Goal: Transaction & Acquisition: Purchase product/service

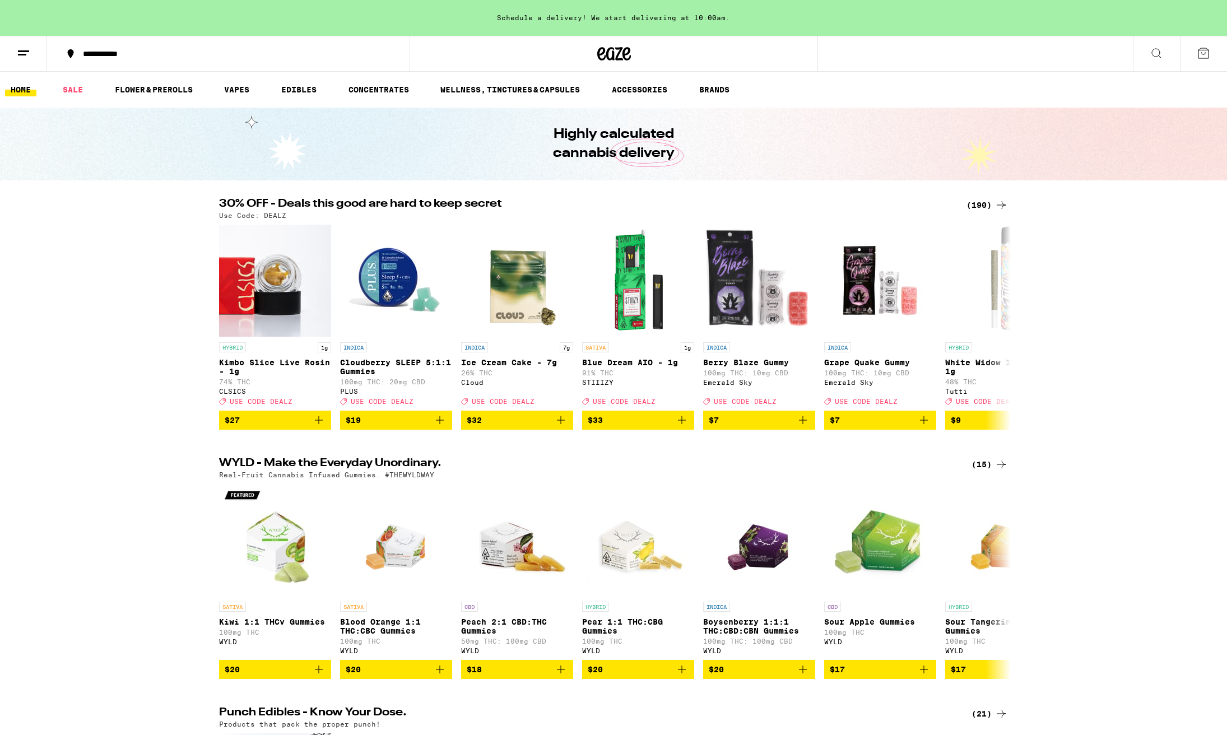
click at [981, 204] on div "(190)" at bounding box center [986, 204] width 41 height 13
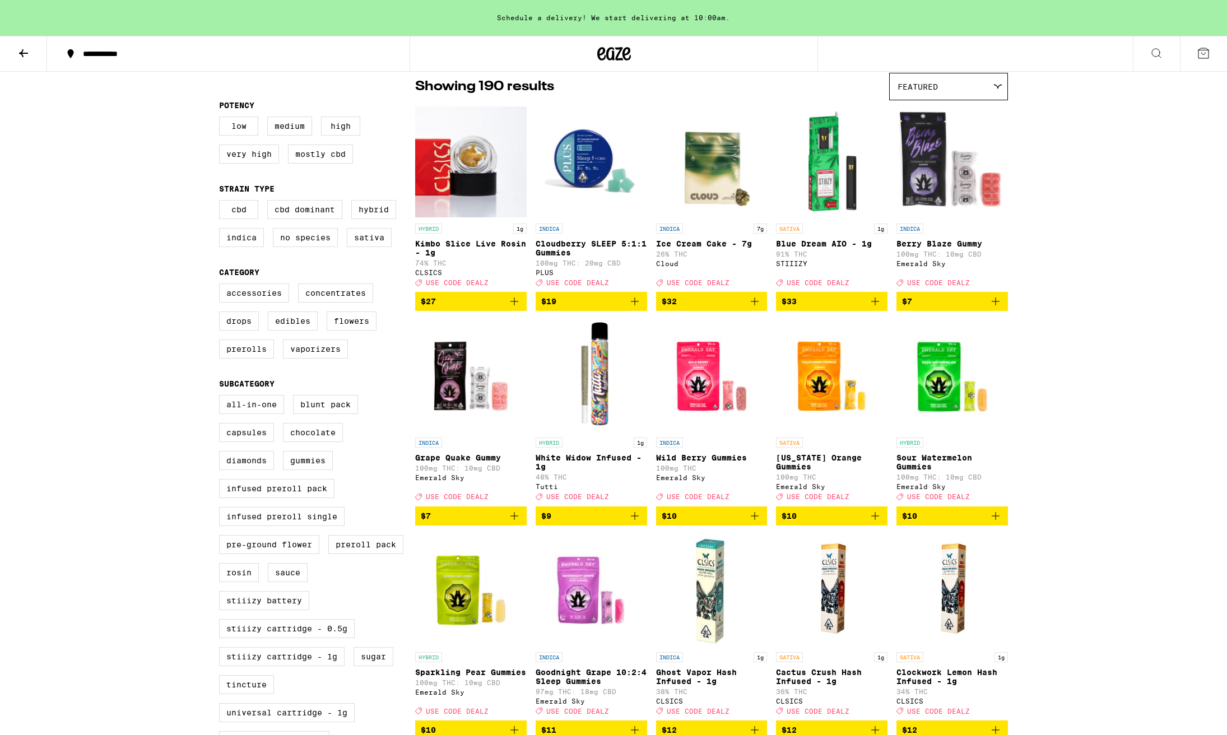
scroll to position [91, 0]
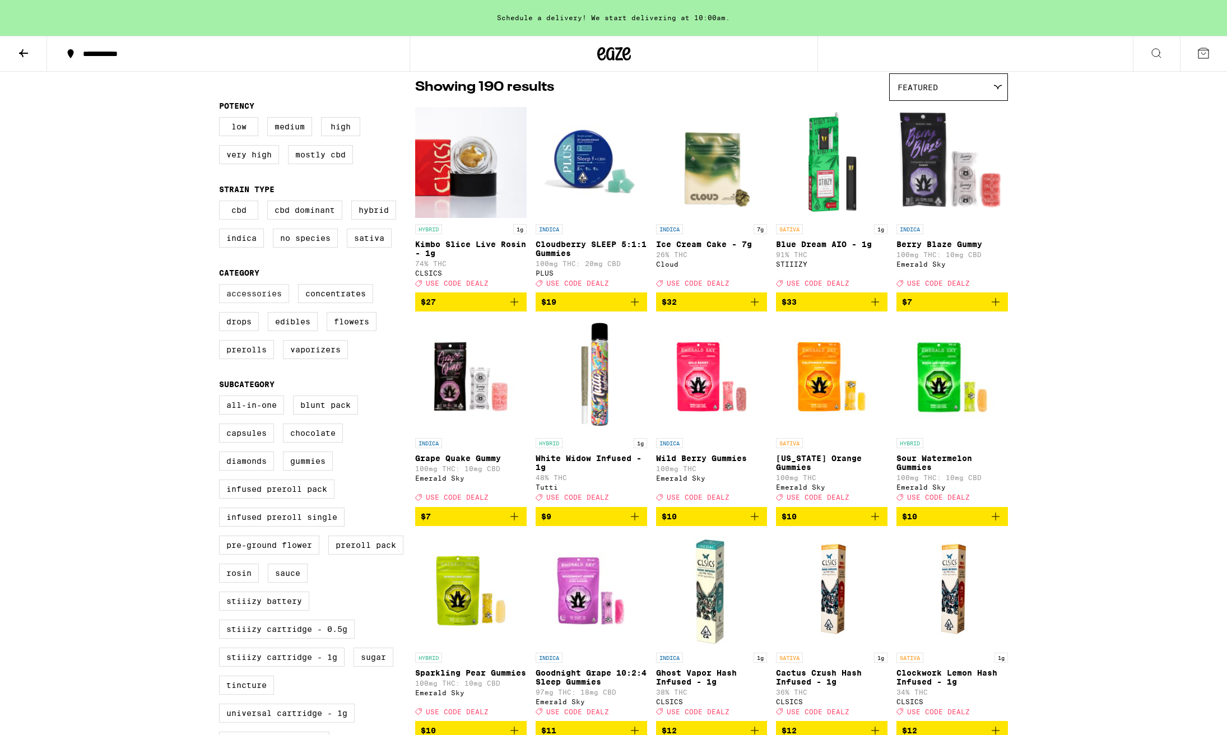
click at [256, 303] on label "Accessories" at bounding box center [254, 293] width 70 height 19
click at [222, 286] on input "Accessories" at bounding box center [221, 286] width 1 height 1
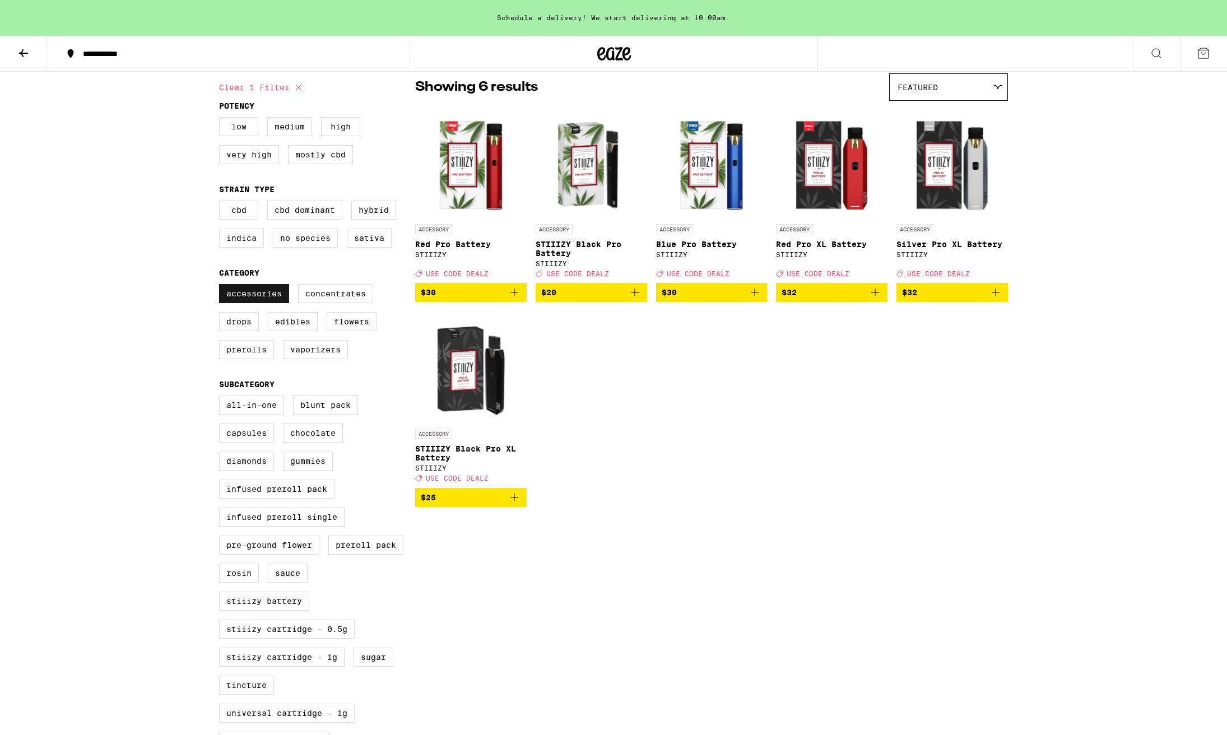
click at [256, 303] on label "Accessories" at bounding box center [254, 293] width 70 height 19
click at [222, 286] on input "Accessories" at bounding box center [221, 286] width 1 height 1
checkbox input "false"
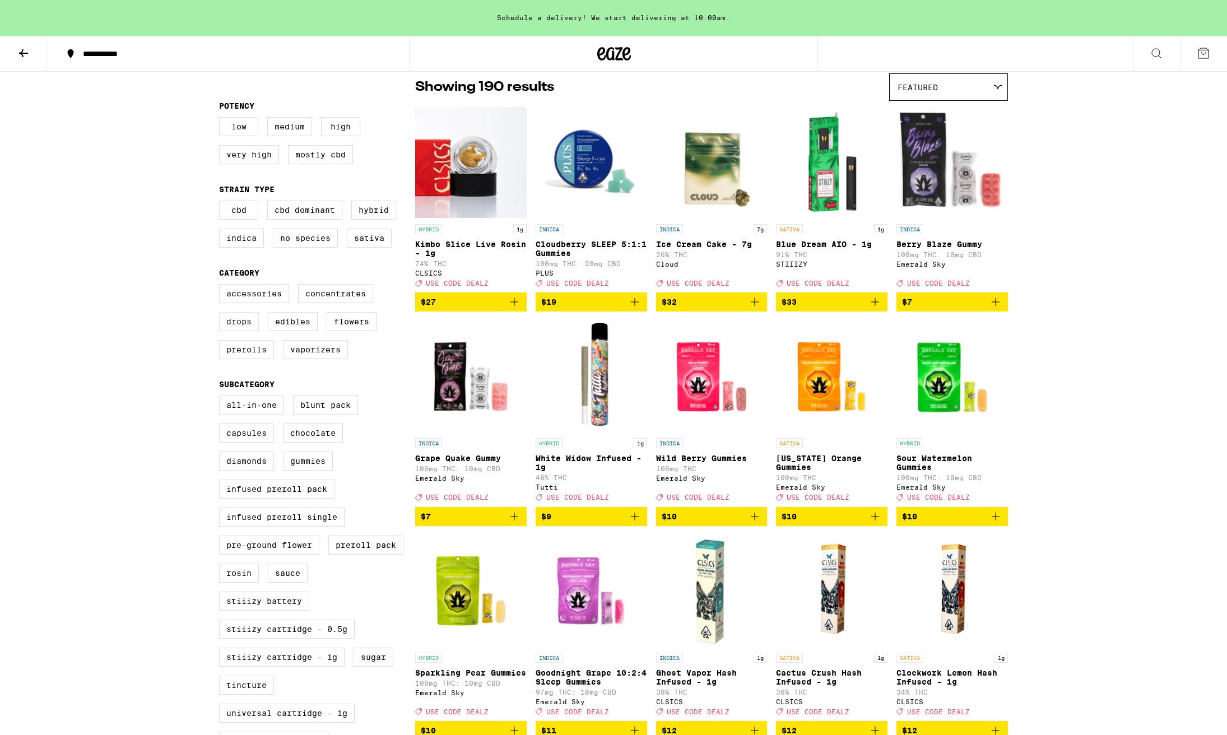
click at [241, 331] on label "Drops" at bounding box center [239, 321] width 40 height 19
click at [222, 286] on input "Drops" at bounding box center [221, 286] width 1 height 1
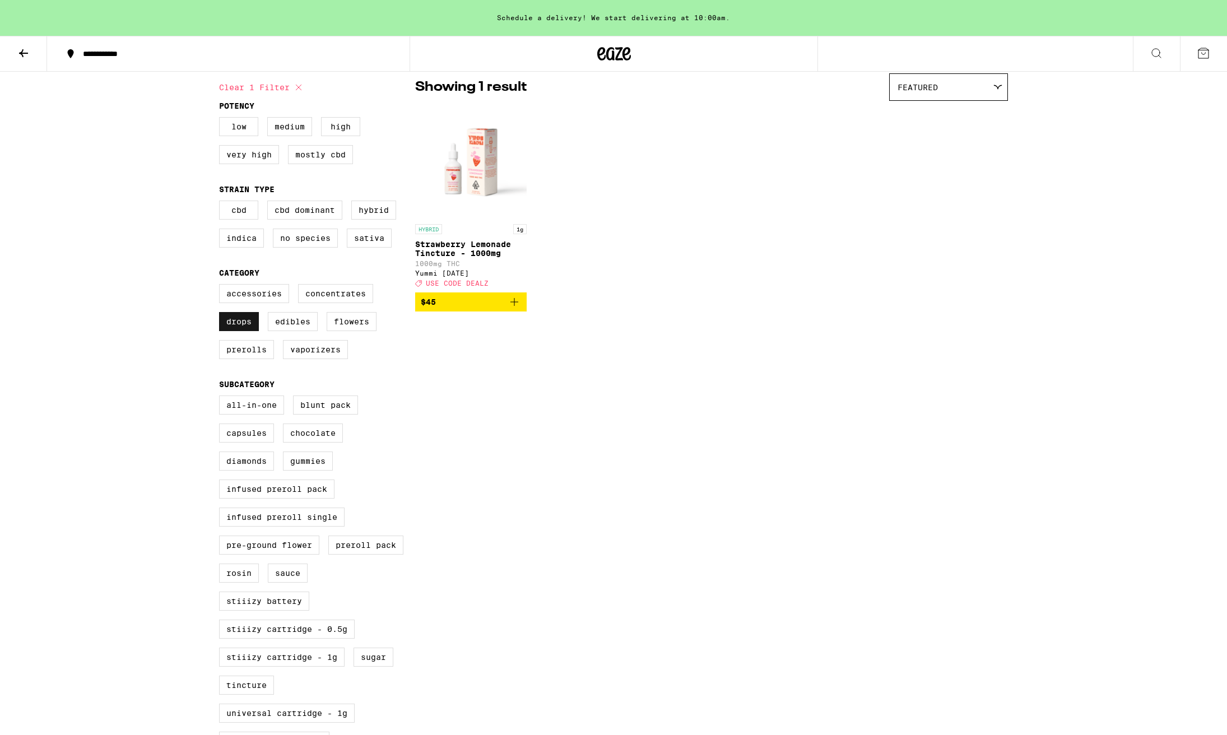
click at [241, 331] on label "Drops" at bounding box center [239, 321] width 40 height 19
click at [222, 286] on input "Drops" at bounding box center [221, 286] width 1 height 1
checkbox input "false"
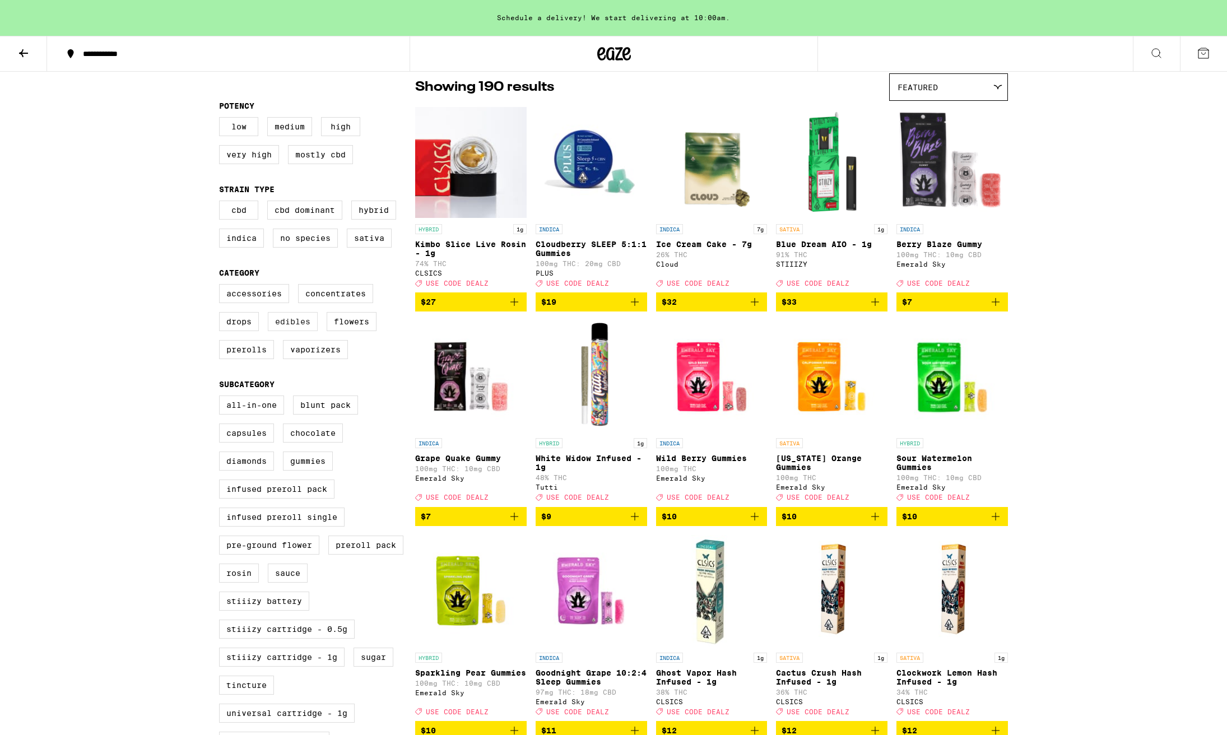
click at [300, 331] on label "Edibles" at bounding box center [293, 321] width 50 height 19
click at [222, 286] on input "Edibles" at bounding box center [221, 286] width 1 height 1
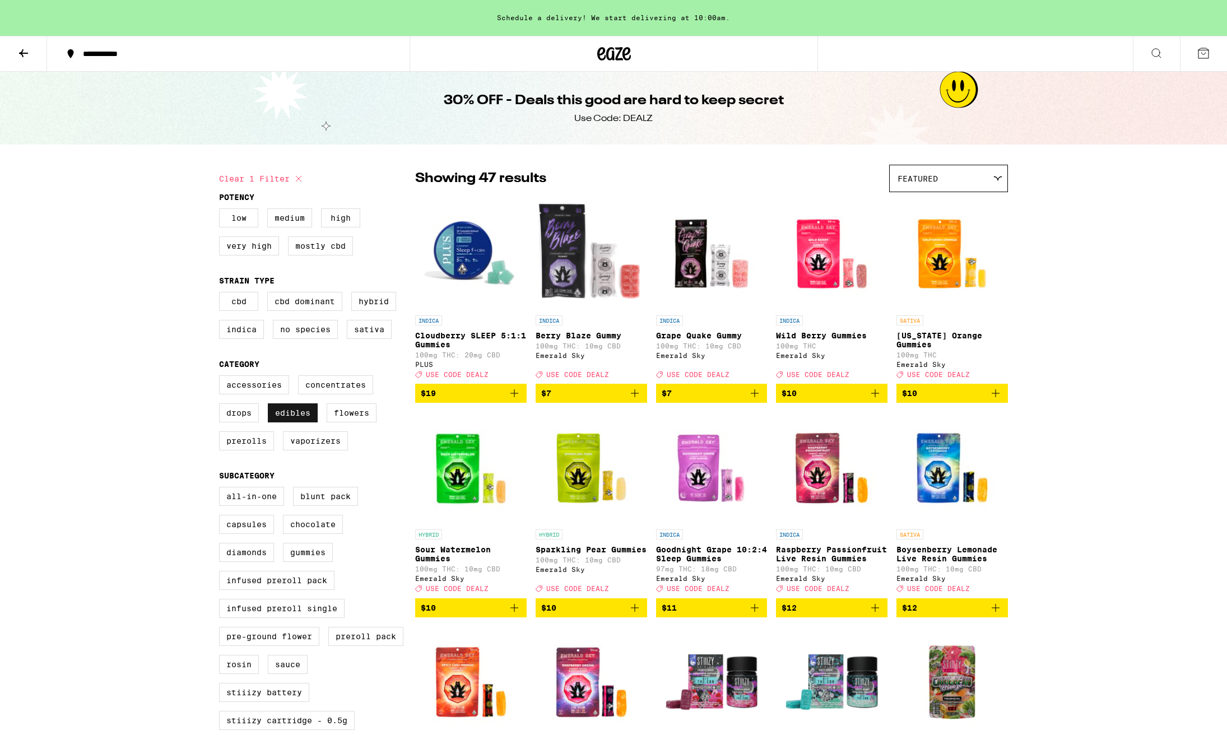
click at [288, 422] on label "Edibles" at bounding box center [293, 412] width 50 height 19
click at [222, 378] on input "Edibles" at bounding box center [221, 377] width 1 height 1
checkbox input "false"
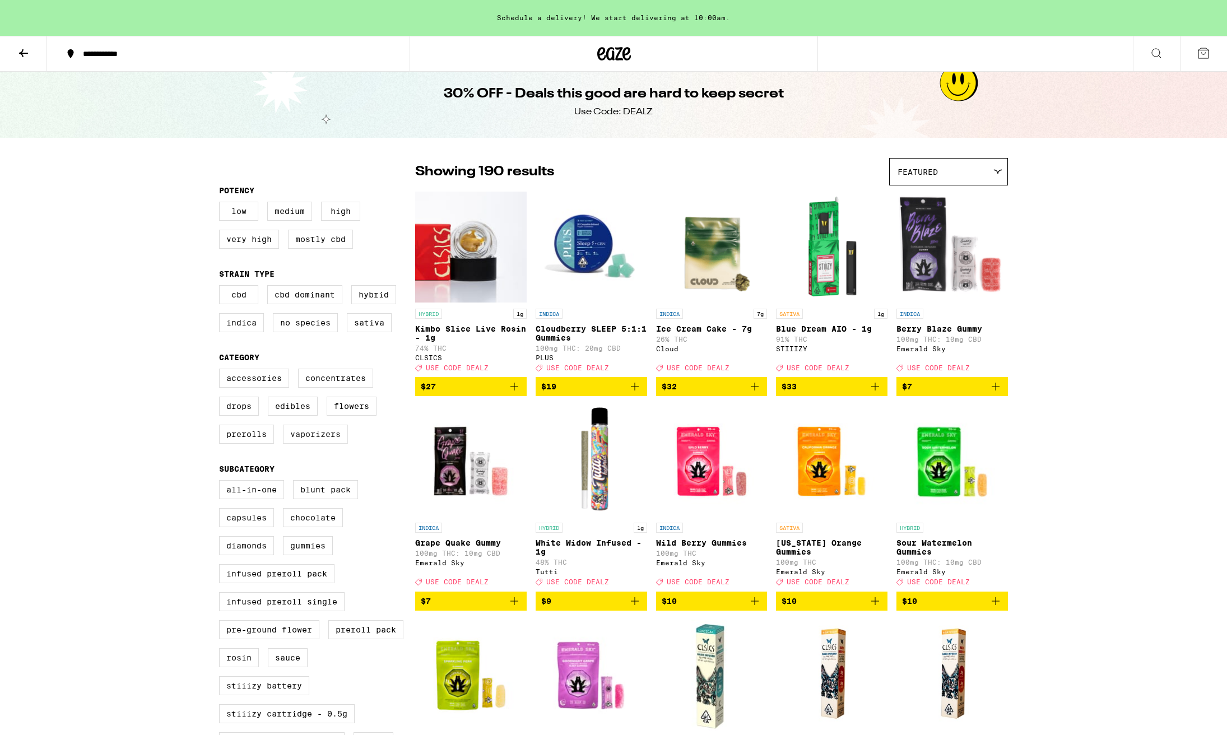
click at [318, 444] on label "Vaporizers" at bounding box center [315, 434] width 65 height 19
click at [222, 371] on input "Vaporizers" at bounding box center [221, 370] width 1 height 1
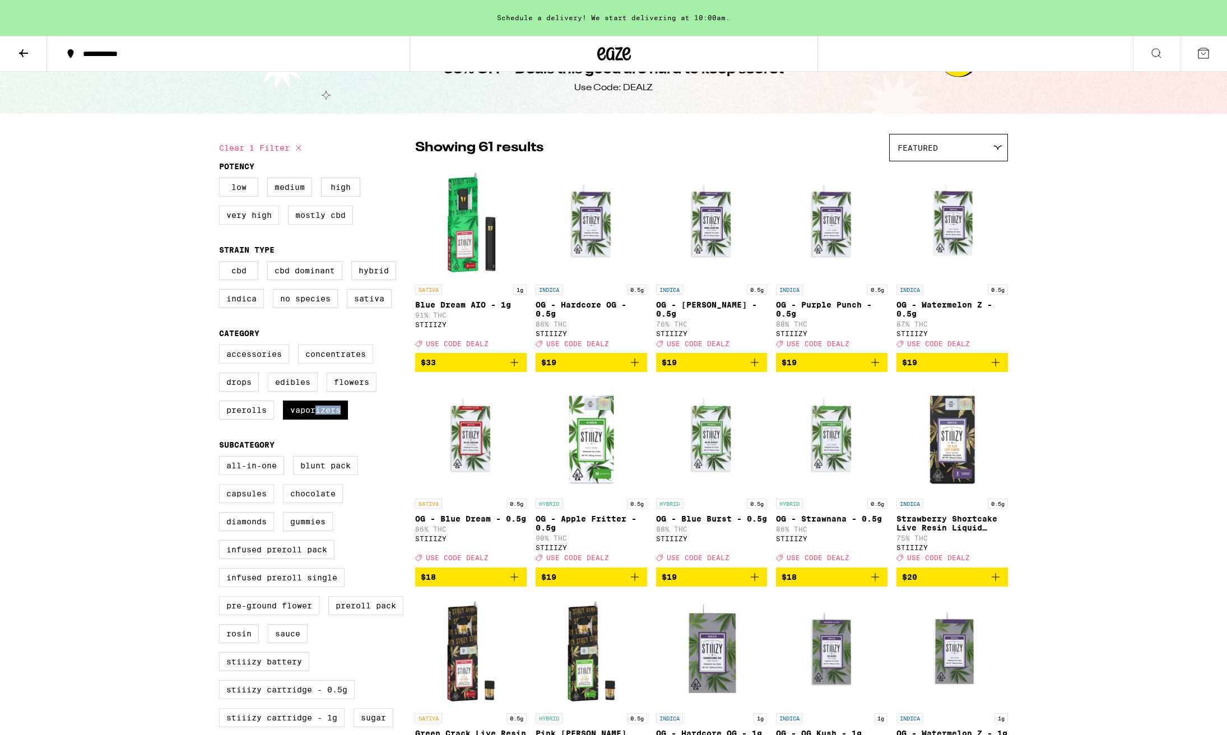
scroll to position [31, 1]
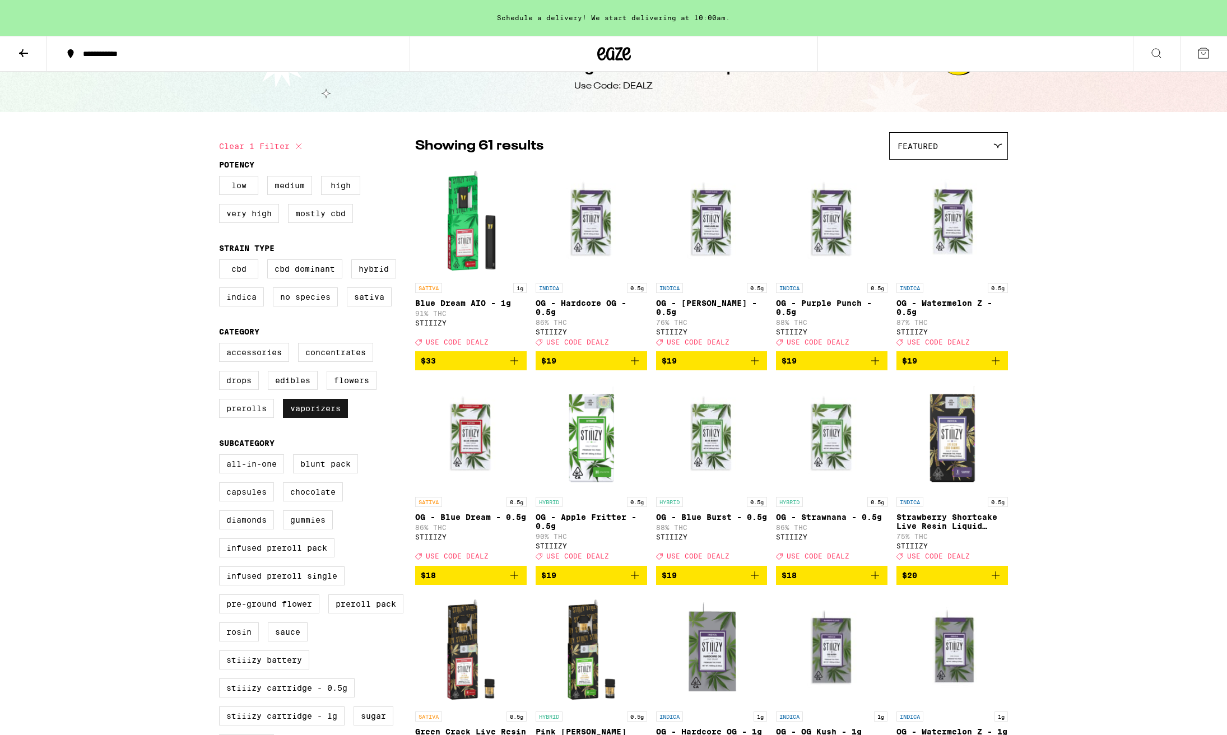
click at [305, 418] on label "Vaporizers" at bounding box center [315, 408] width 65 height 19
click at [222, 345] on input "Vaporizers" at bounding box center [221, 344] width 1 height 1
checkbox input "false"
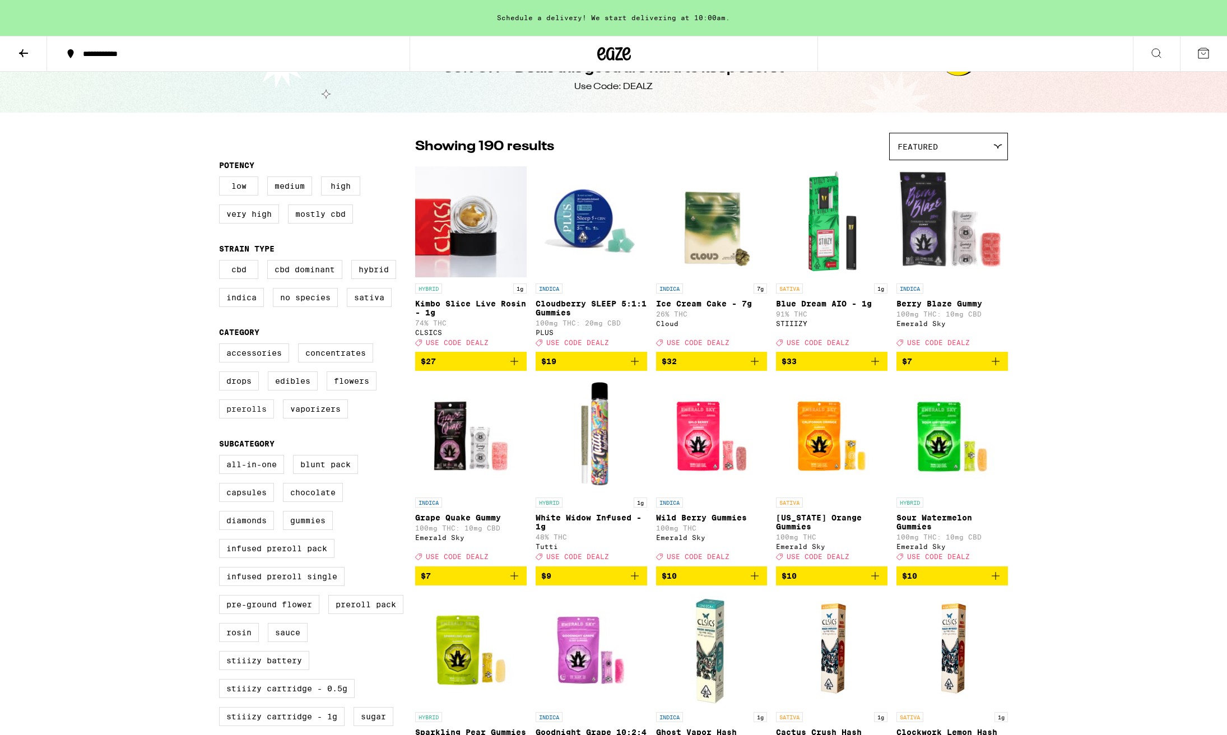
scroll to position [32, 1]
click at [258, 418] on label "Prerolls" at bounding box center [246, 408] width 55 height 19
click at [222, 346] on input "Prerolls" at bounding box center [221, 345] width 1 height 1
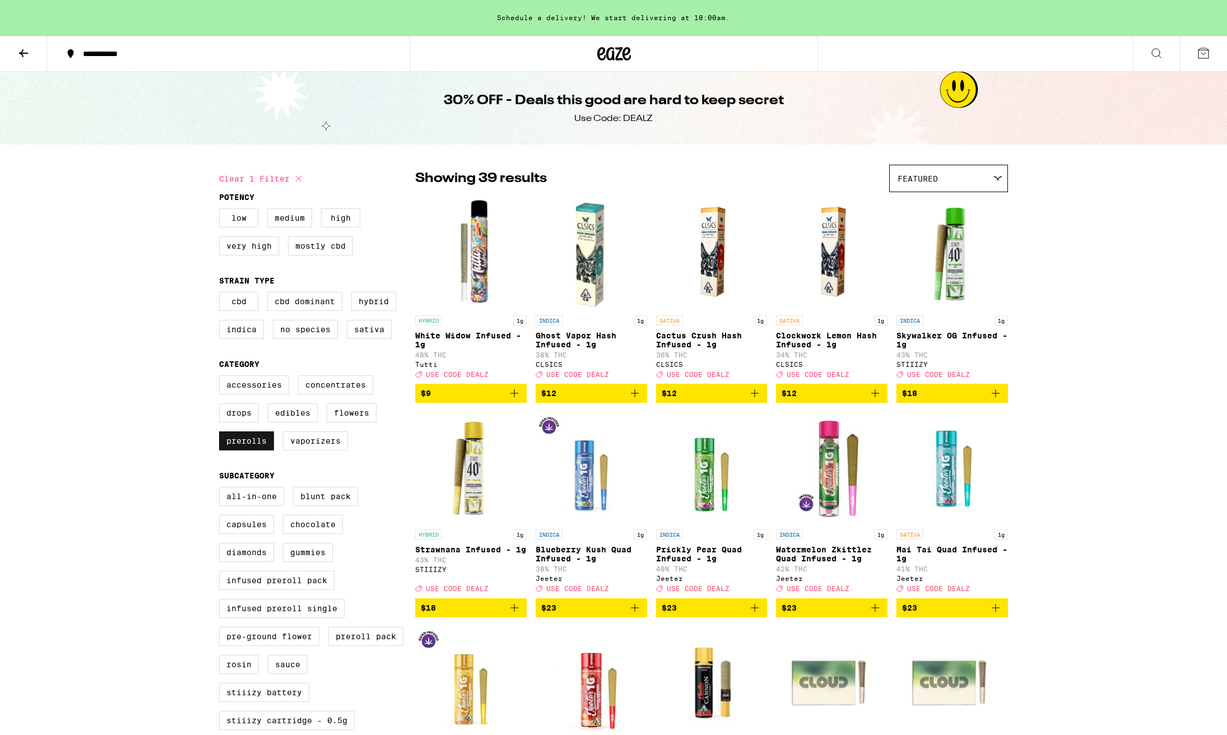
scroll to position [1, 0]
click at [232, 446] on label "Prerolls" at bounding box center [246, 440] width 55 height 19
click at [222, 377] on input "Prerolls" at bounding box center [221, 376] width 1 height 1
checkbox input "false"
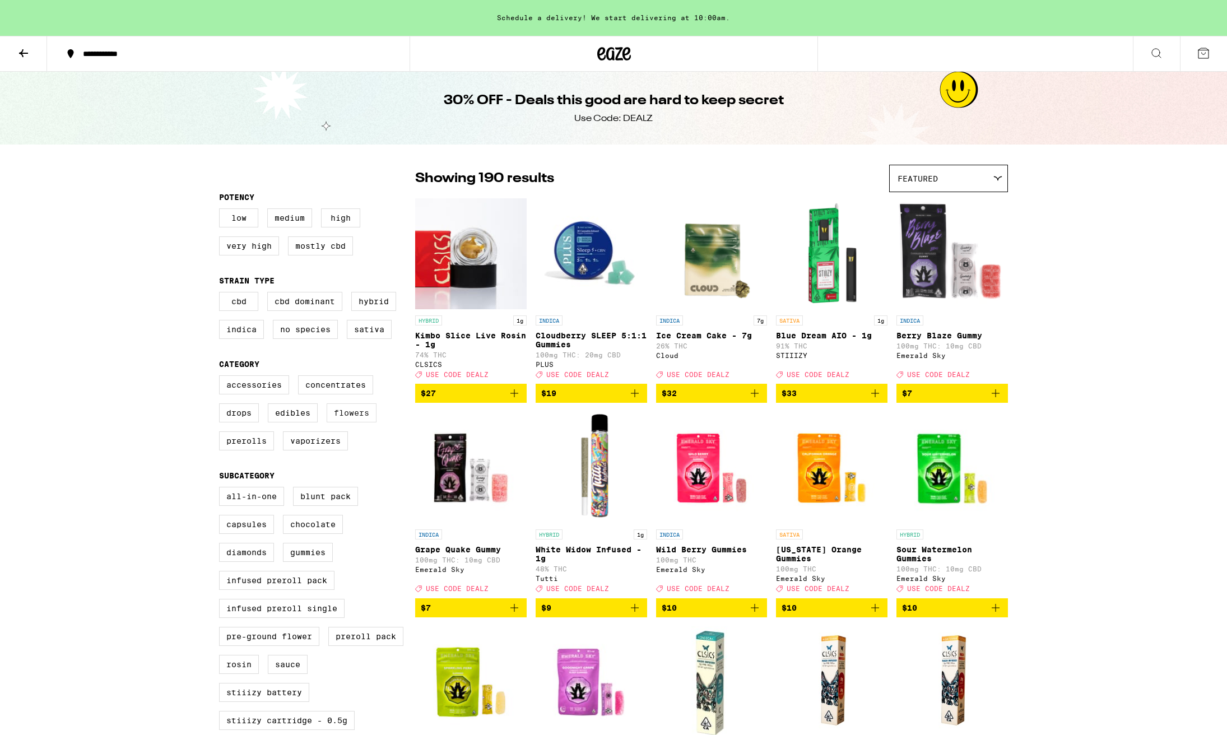
click at [358, 422] on label "Flowers" at bounding box center [352, 412] width 50 height 19
click at [222, 378] on input "Flowers" at bounding box center [221, 377] width 1 height 1
checkbox input "true"
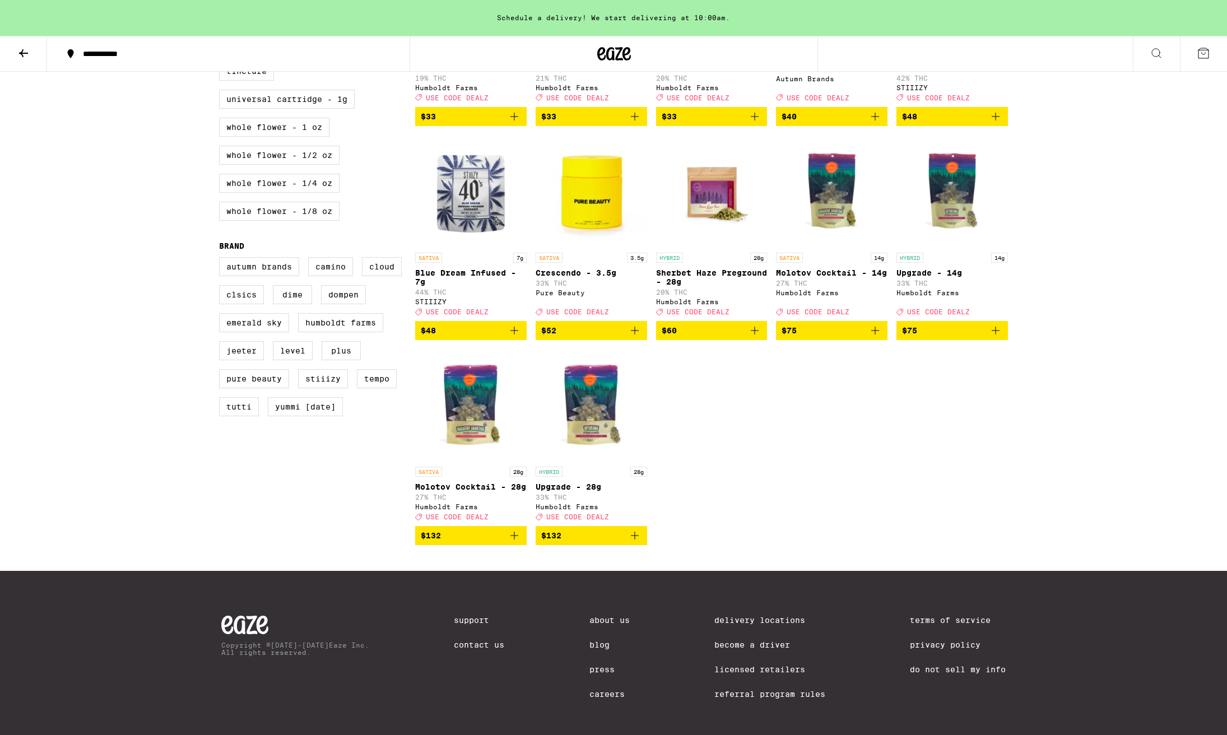
scroll to position [754, 0]
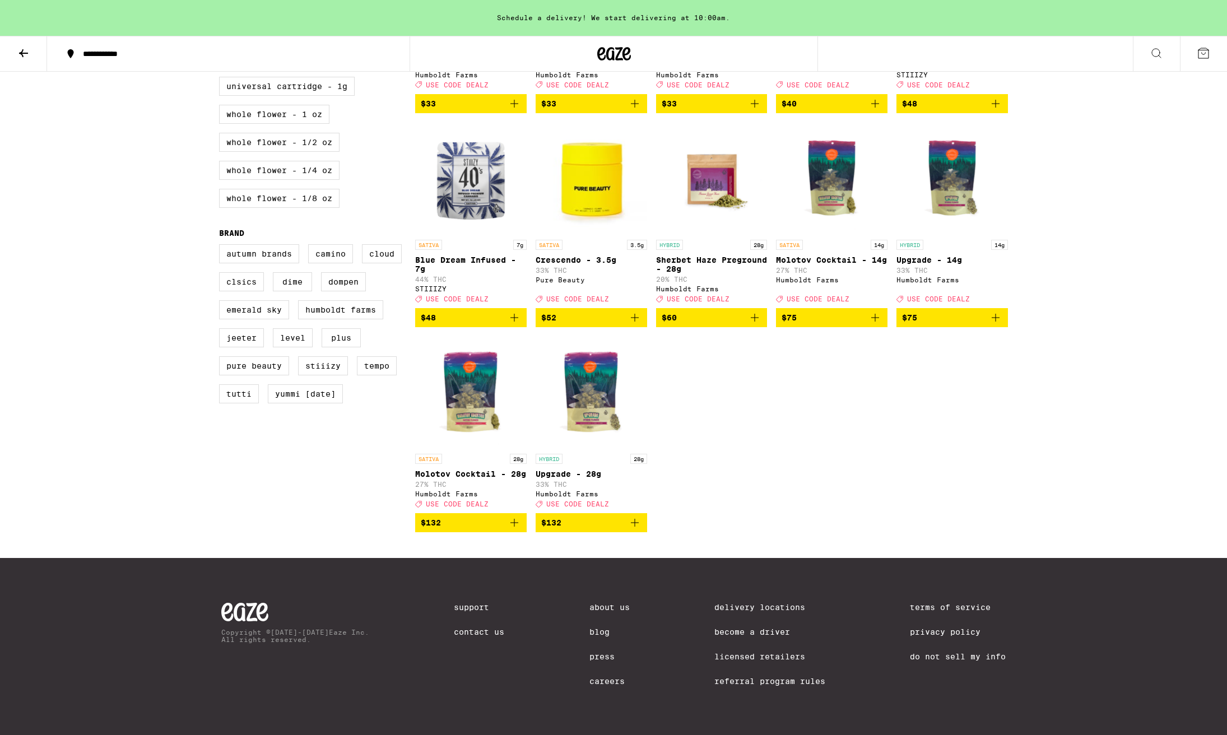
click at [875, 314] on icon "Add to bag" at bounding box center [875, 318] width 8 height 8
click at [1000, 311] on icon "Add to bag" at bounding box center [995, 317] width 13 height 13
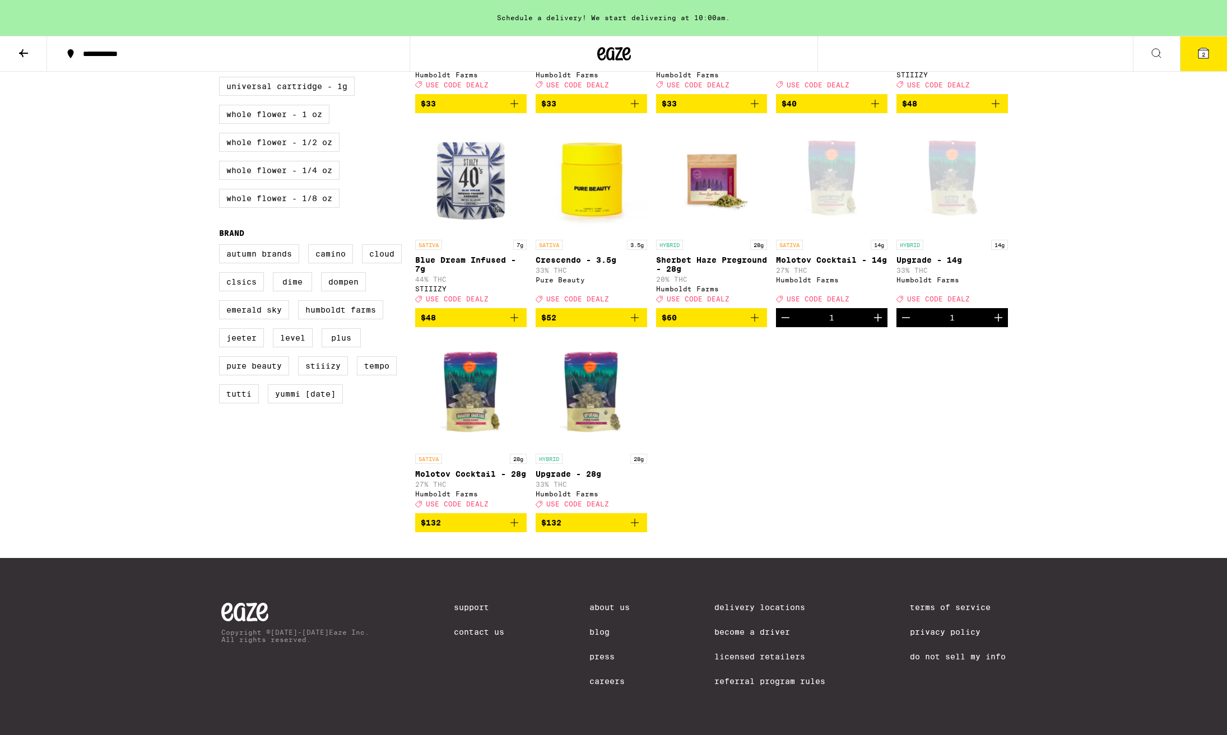
click at [1197, 58] on icon at bounding box center [1202, 52] width 13 height 13
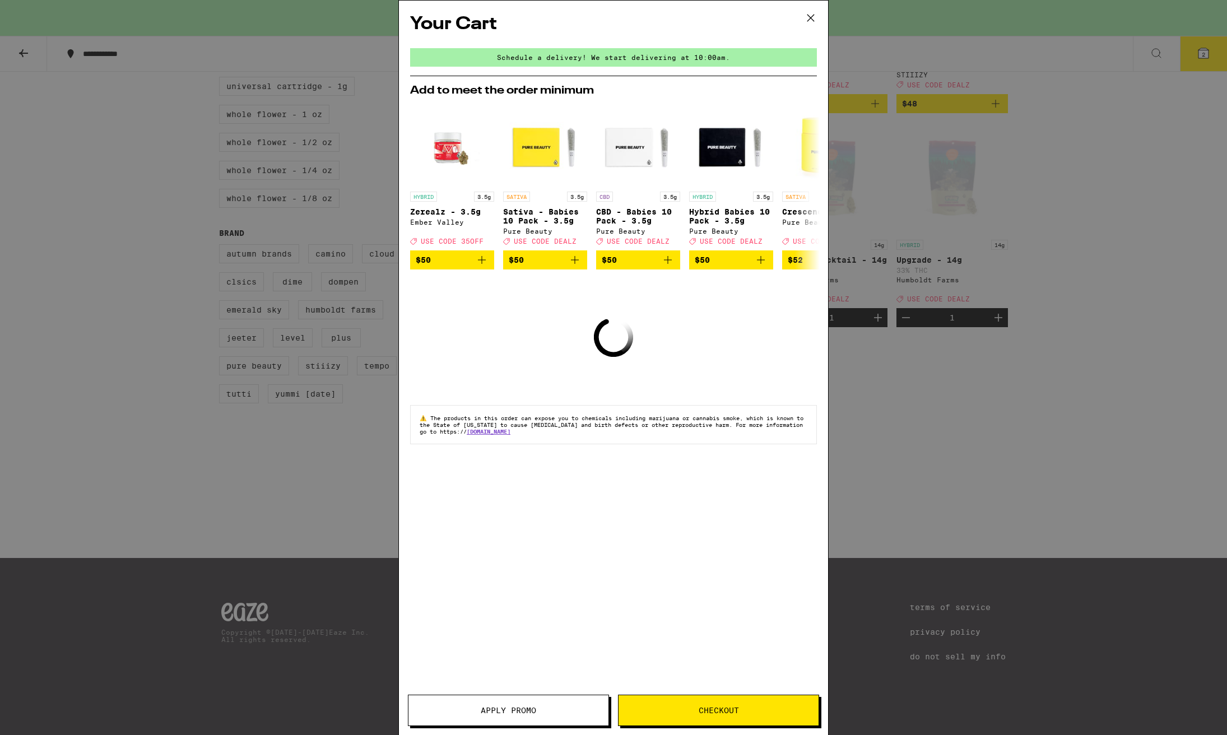
click at [486, 711] on span "Apply Promo" at bounding box center [508, 710] width 55 height 8
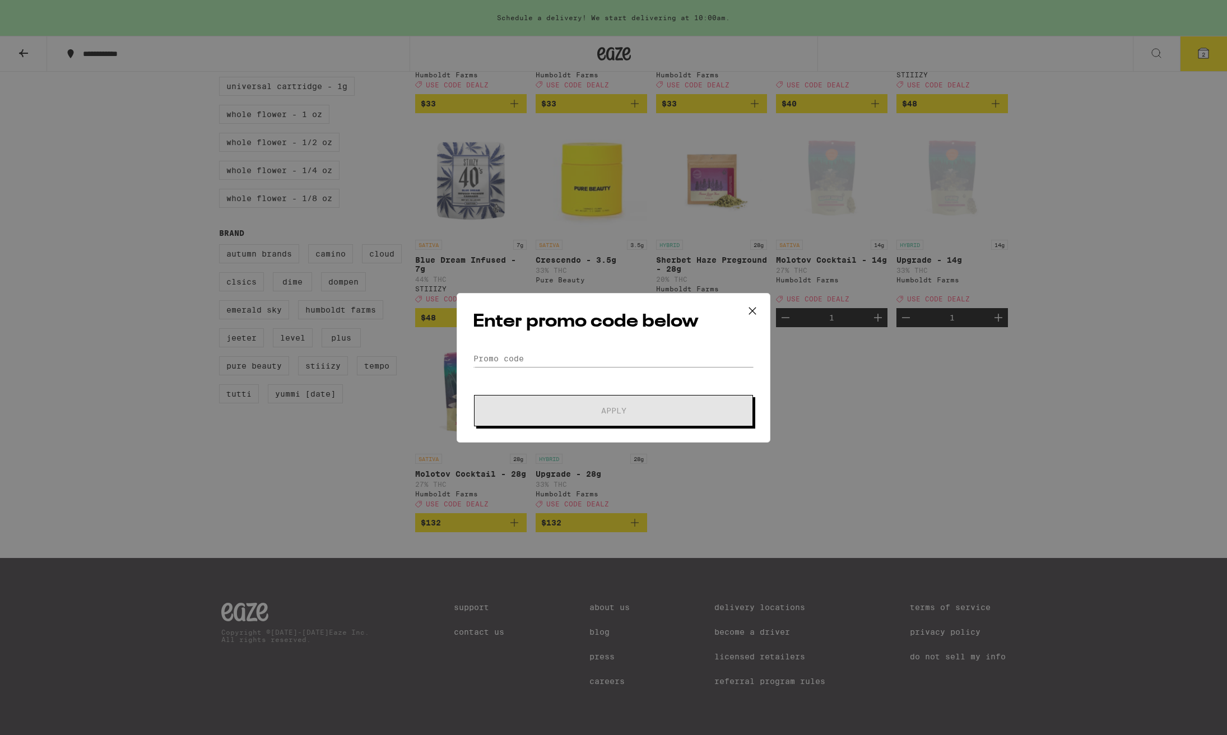
scroll to position [7, 0]
click at [517, 351] on input "Promo Code" at bounding box center [613, 358] width 281 height 17
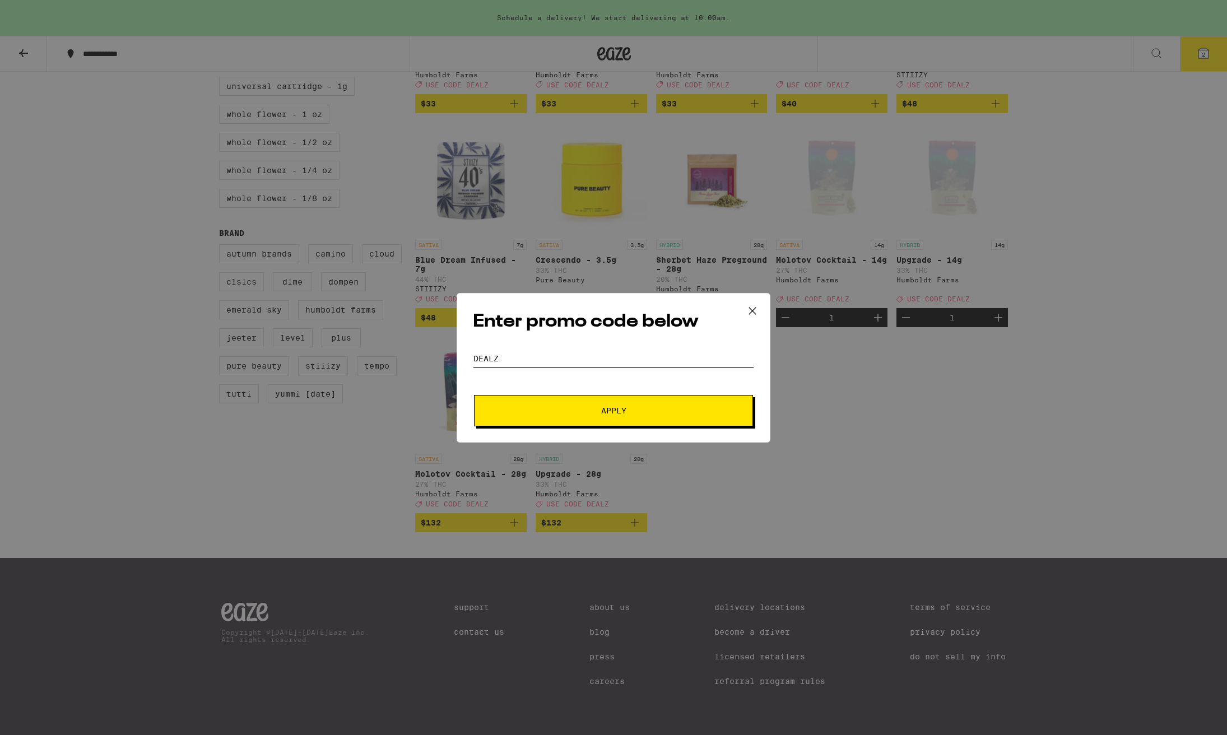
type input "dealz"
click at [578, 420] on button "Apply" at bounding box center [613, 410] width 279 height 31
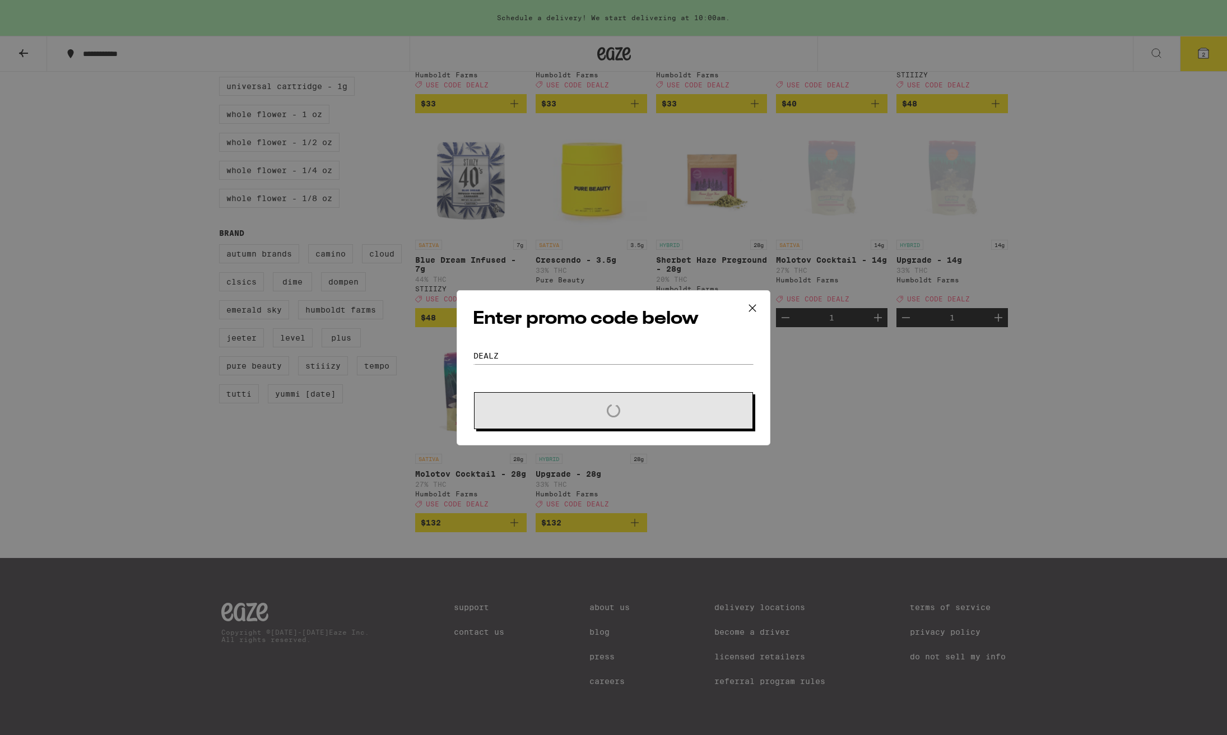
scroll to position [755, 0]
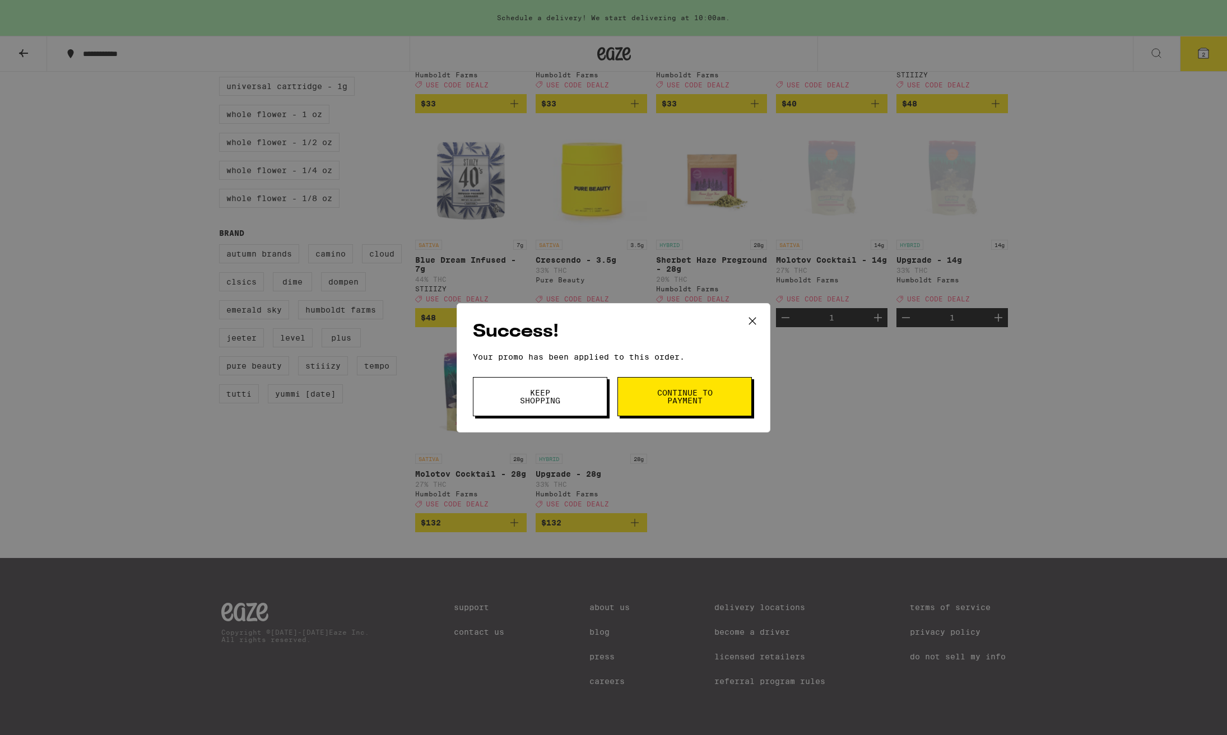
click at [817, 357] on div "Success! Your promo has been applied to this order. Promo Code dealz Keep Shopp…" at bounding box center [613, 367] width 1227 height 735
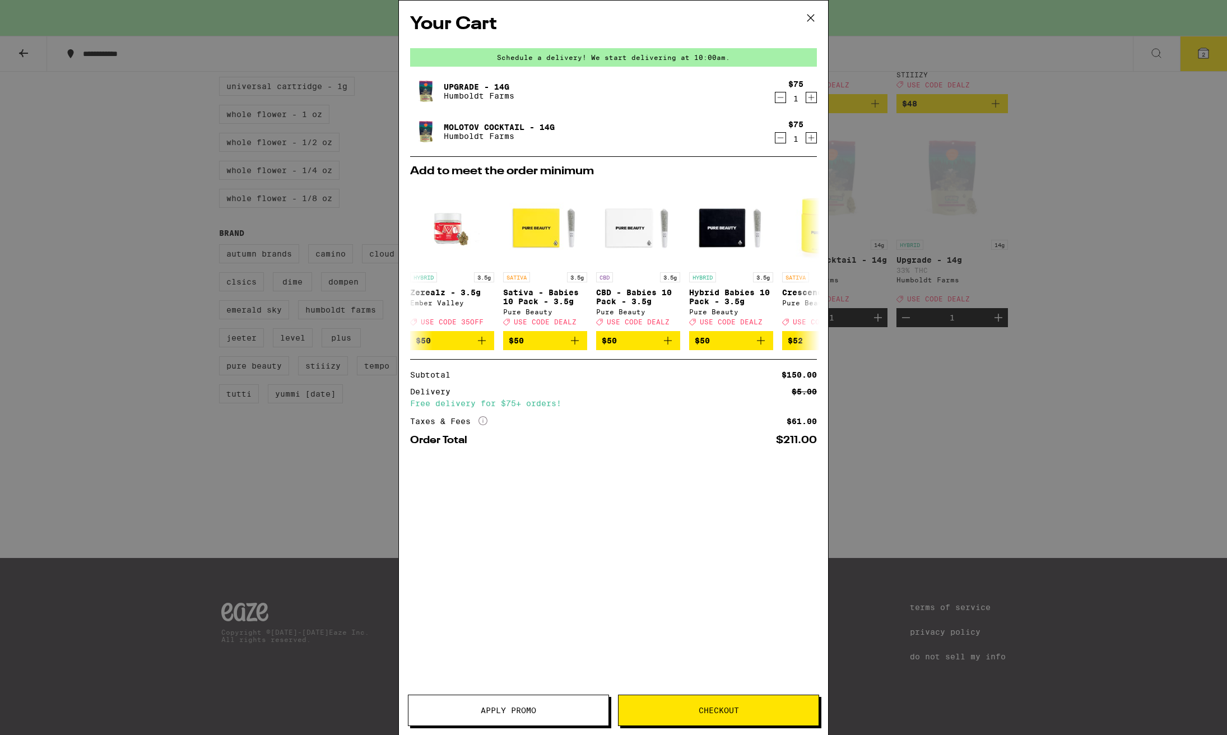
scroll to position [754, 0]
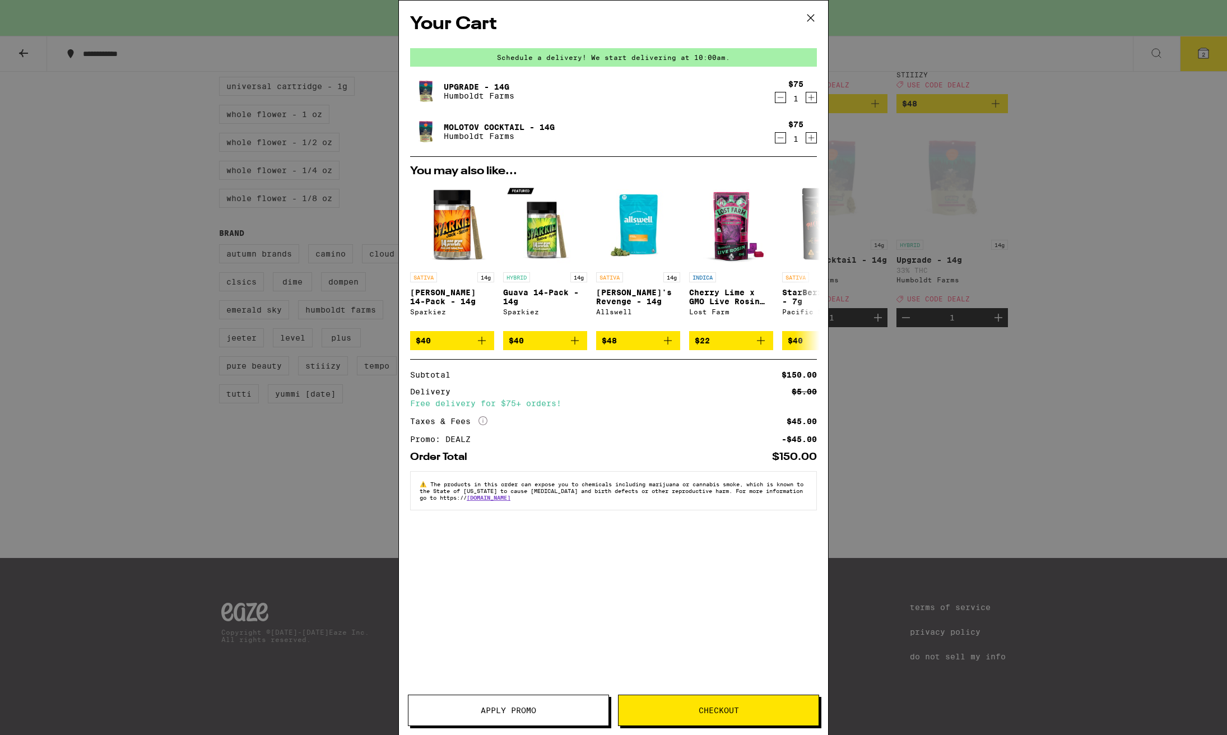
click at [809, 19] on icon at bounding box center [810, 18] width 17 height 17
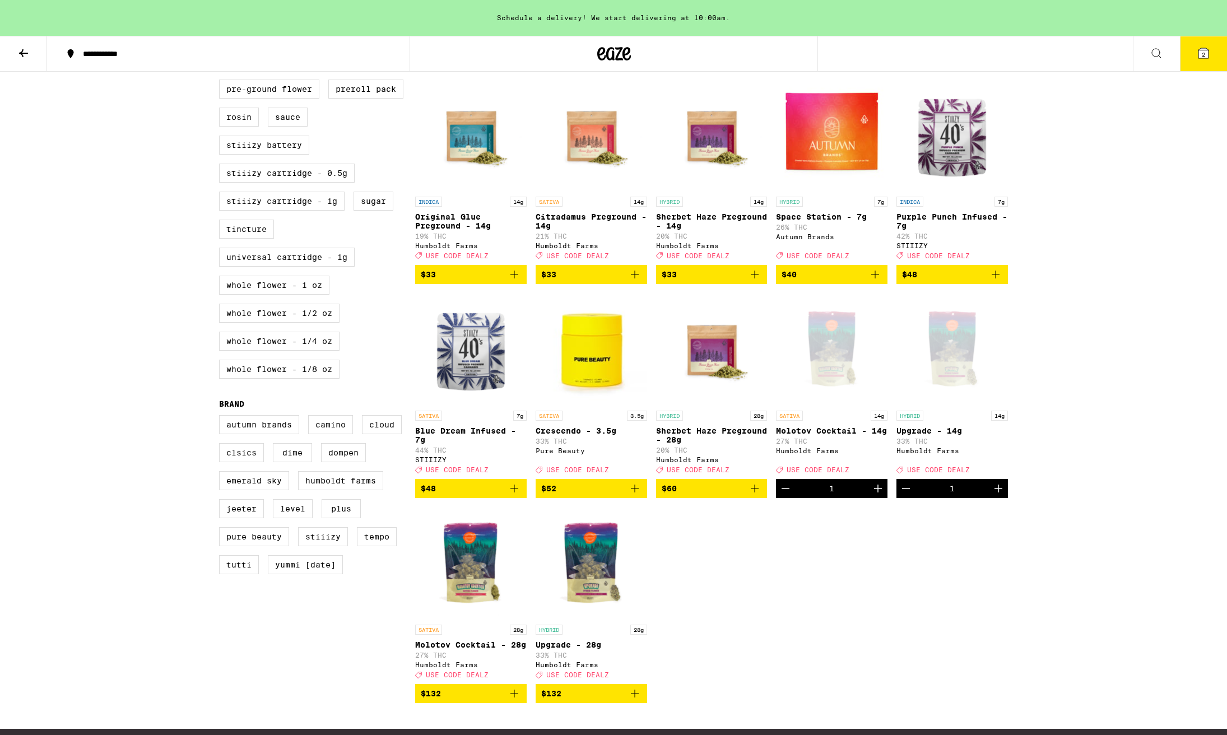
scroll to position [478, 0]
